Goal: Find specific page/section: Find specific page/section

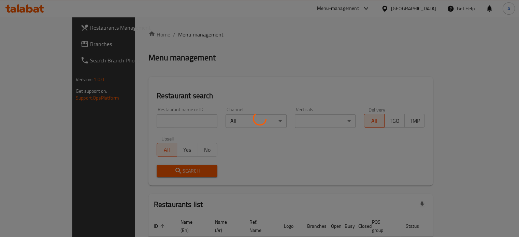
click at [153, 121] on div "Home / Menu management Menu management Restaurant search Restaurant name or ID …" at bounding box center [290, 151] width 285 height 243
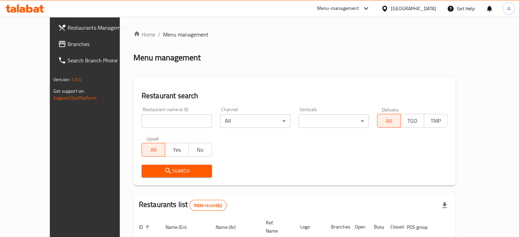
click at [154, 121] on input "search" at bounding box center [177, 121] width 70 height 14
type input "wokdojo"
click button "Search" at bounding box center [177, 171] width 70 height 13
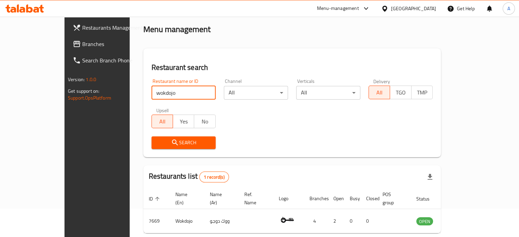
scroll to position [53, 0]
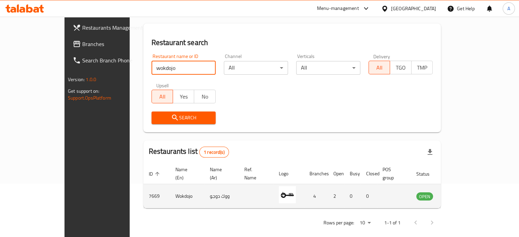
click at [143, 187] on td "7669" at bounding box center [156, 196] width 27 height 24
copy td "7669"
